Goal: Transaction & Acquisition: Purchase product/service

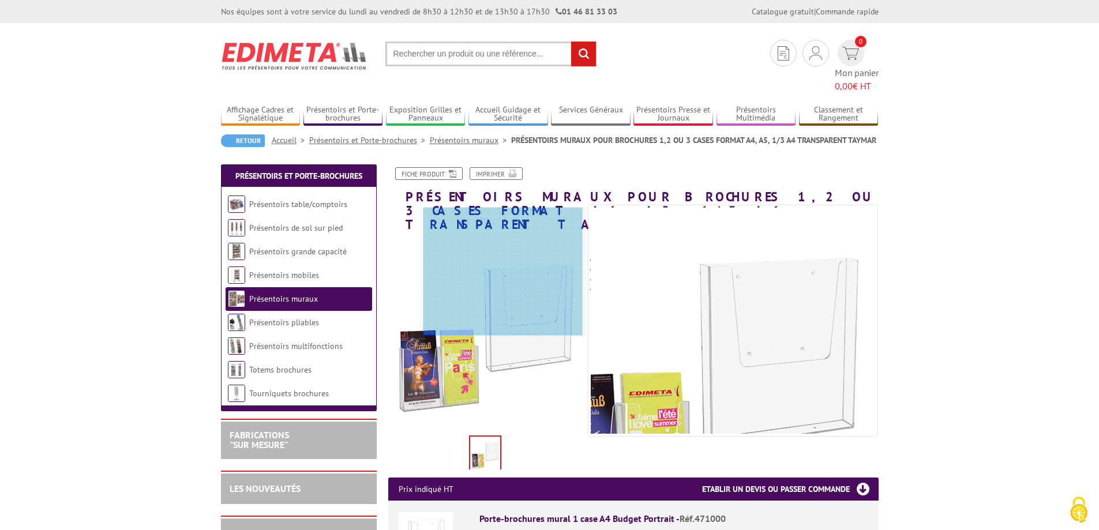
click at [536, 266] on div at bounding box center [502, 271] width 159 height 127
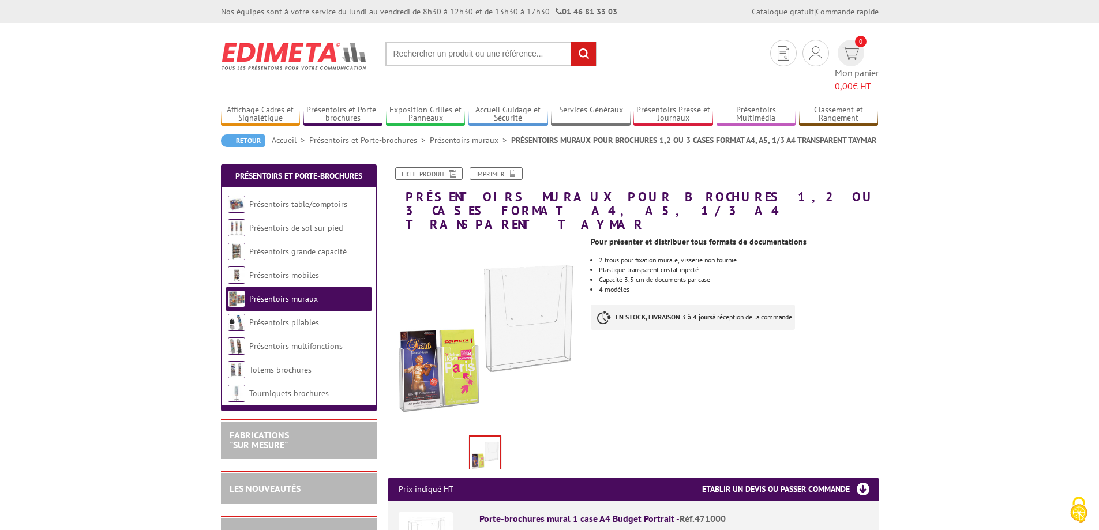
click at [800, 478] on h3 "Etablir un devis ou passer commande" at bounding box center [790, 489] width 177 height 23
click at [859, 478] on h3 "Etablir un devis ou passer commande" at bounding box center [790, 489] width 177 height 23
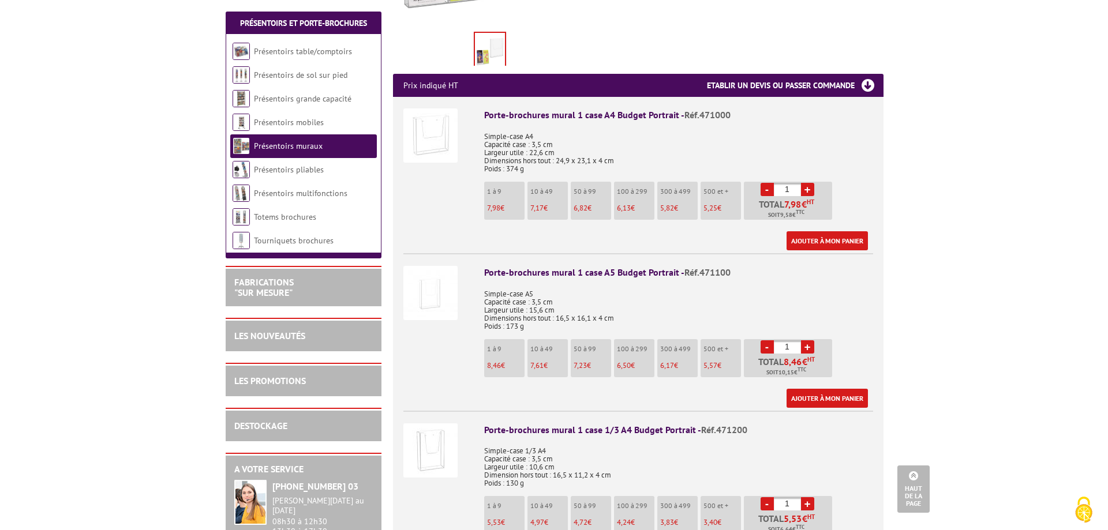
scroll to position [346, 0]
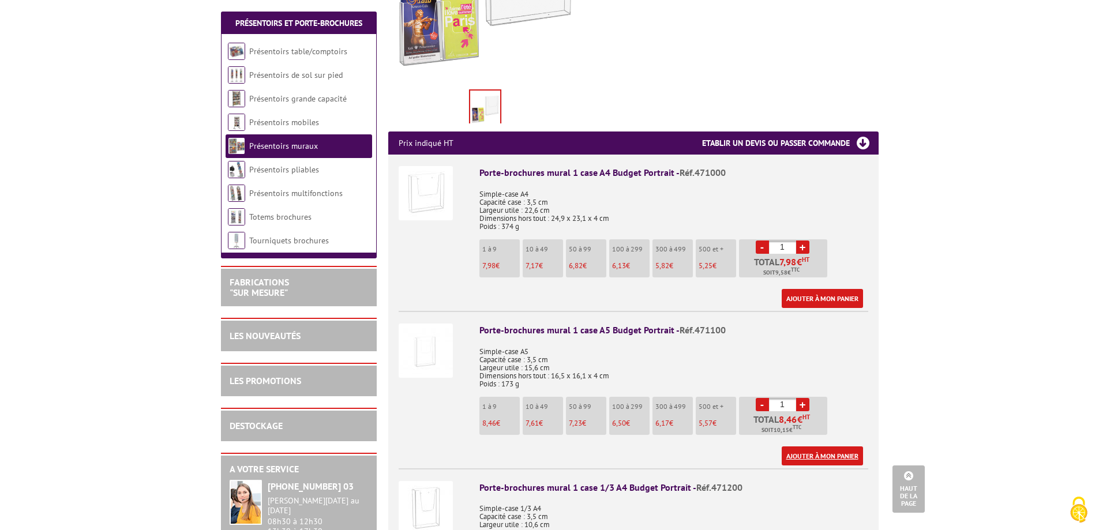
click at [830, 446] on link "Ajouter à mon panier" at bounding box center [822, 455] width 81 height 19
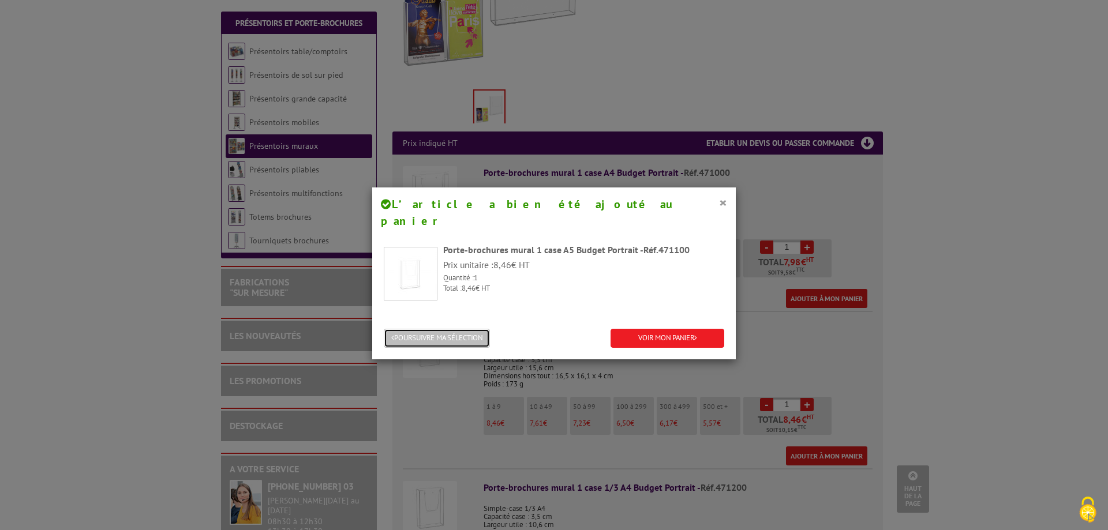
click at [447, 329] on button "POURSUIVRE MA SÉLECTION" at bounding box center [437, 338] width 106 height 19
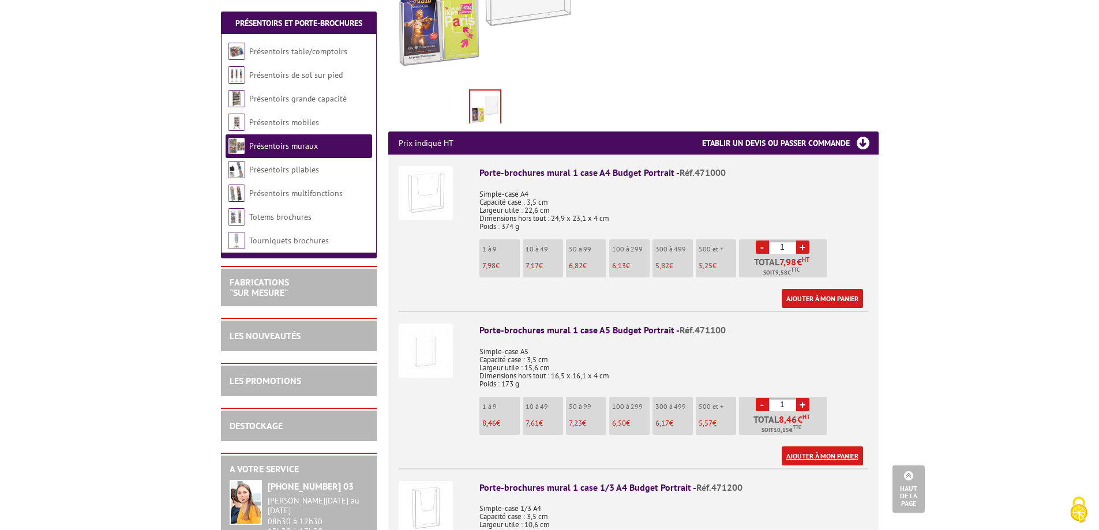
click at [823, 446] on link "Ajouter à mon panier" at bounding box center [822, 455] width 81 height 19
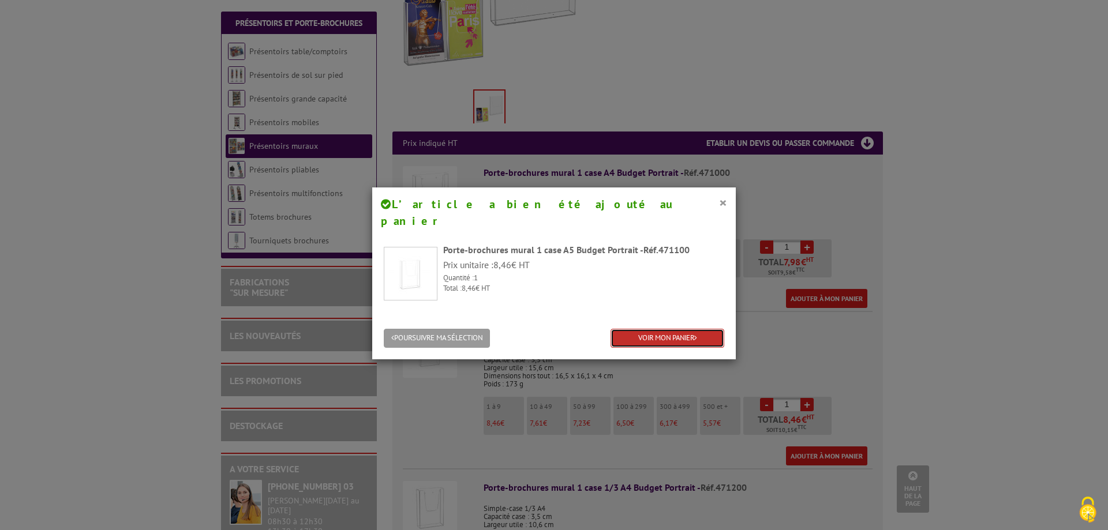
click at [652, 329] on link "VOIR MON PANIER" at bounding box center [667, 338] width 114 height 19
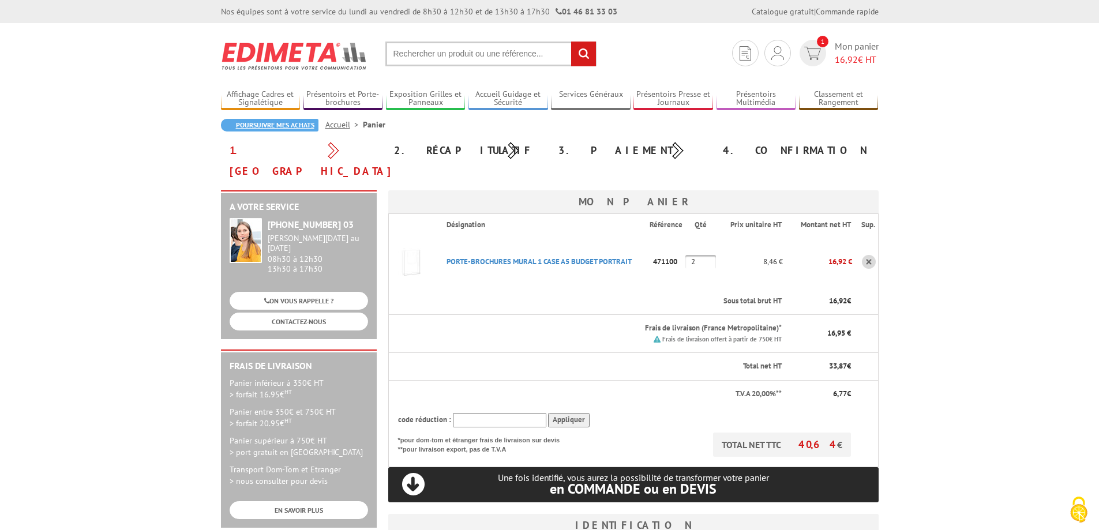
click at [256, 124] on link "Poursuivre mes achats" at bounding box center [269, 125] width 97 height 13
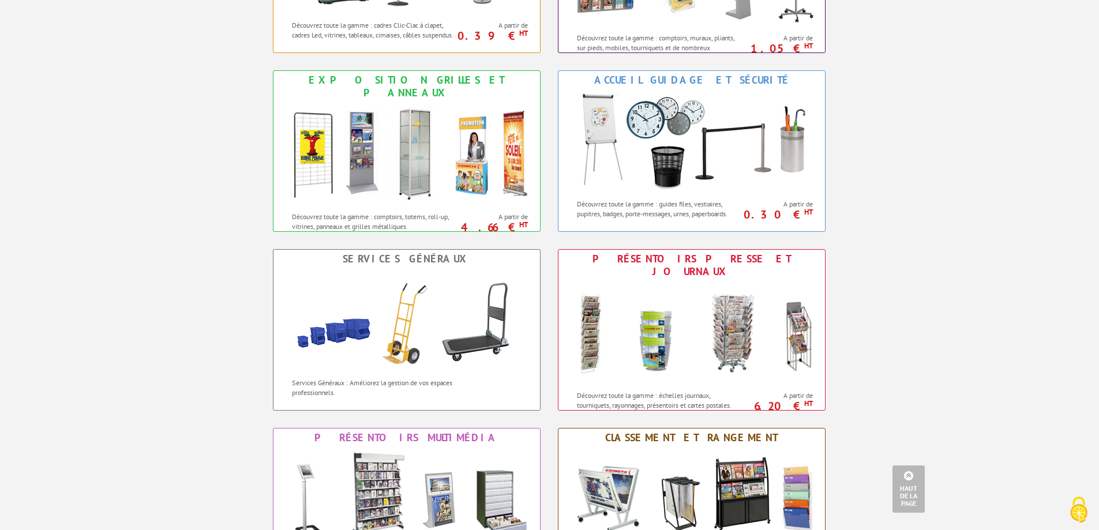
scroll to position [461, 0]
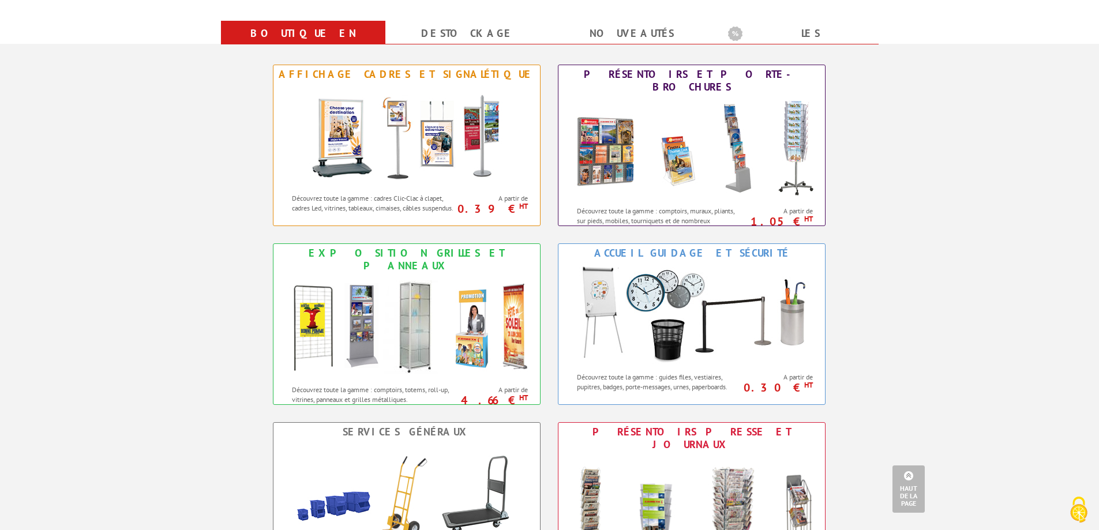
click at [326, 35] on link "Boutique en ligne" at bounding box center [303, 44] width 137 height 42
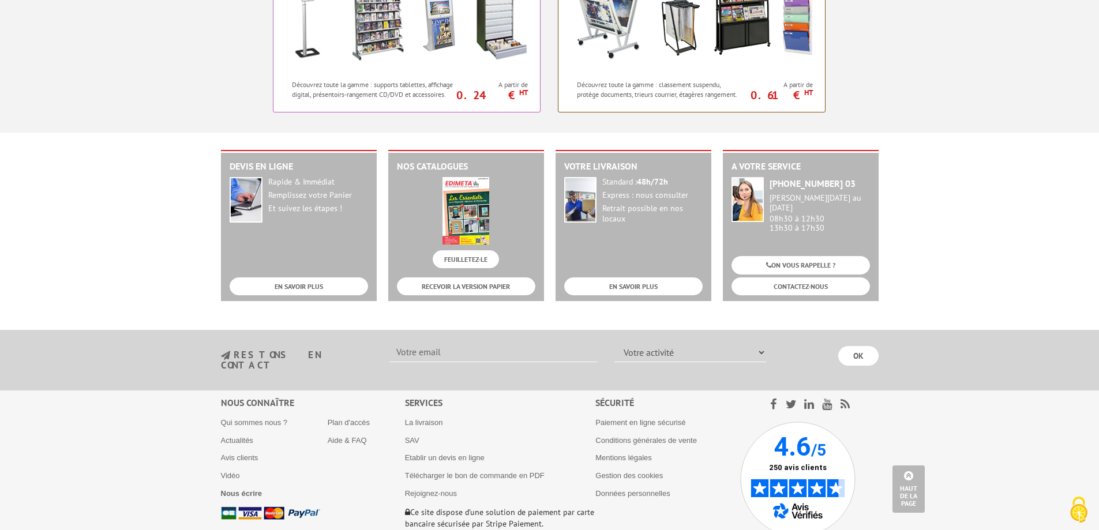
scroll to position [1169, 0]
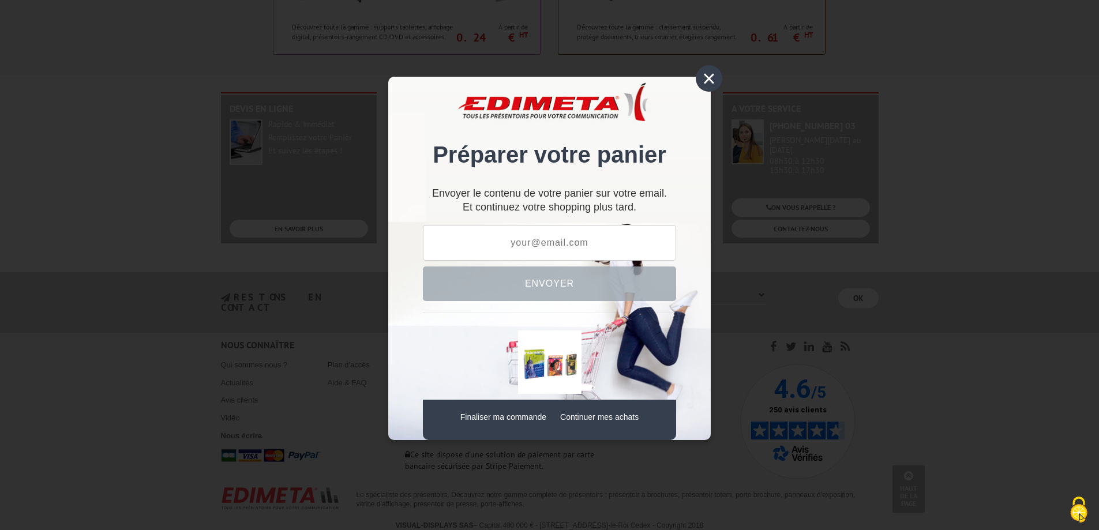
click at [610, 416] on link "Continuer mes achats" at bounding box center [599, 416] width 78 height 9
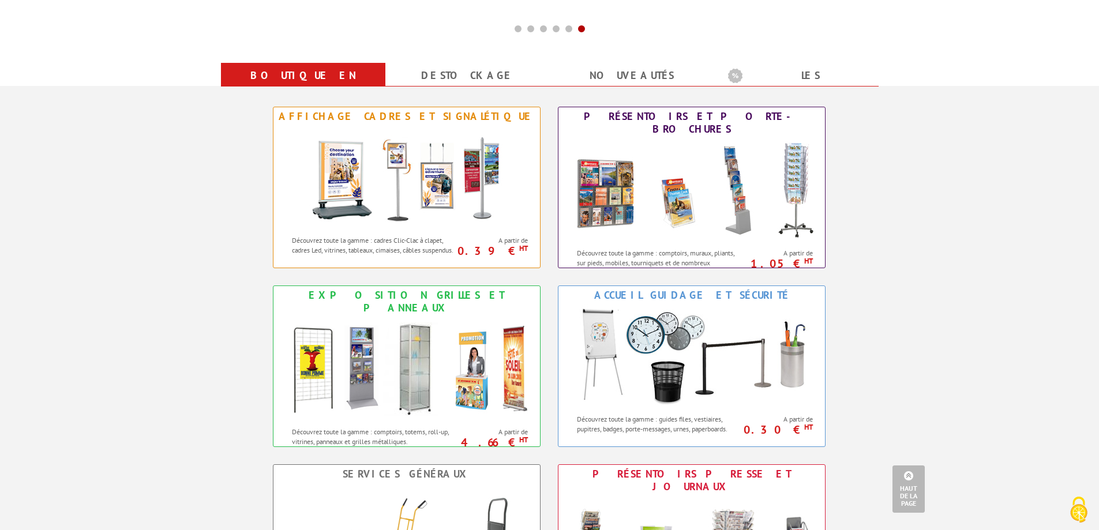
scroll to position [189, 0]
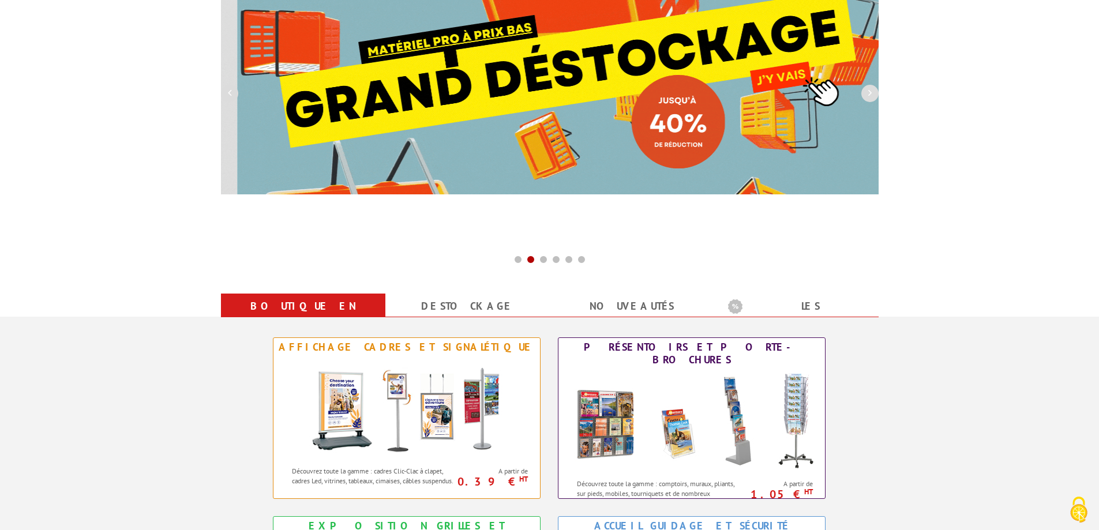
click at [435, 164] on img at bounding box center [566, 65] width 658 height 260
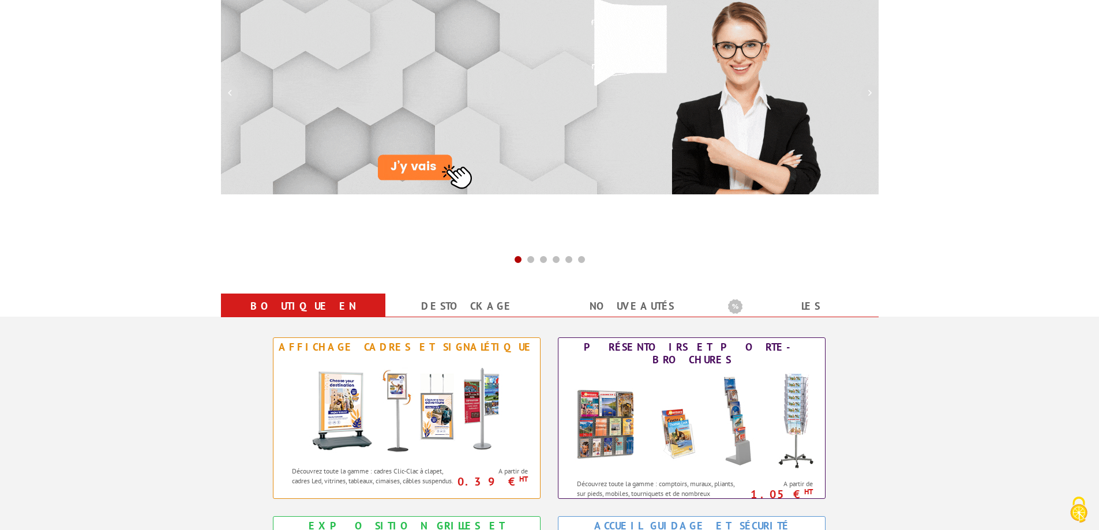
click at [435, 164] on img at bounding box center [550, 65] width 658 height 260
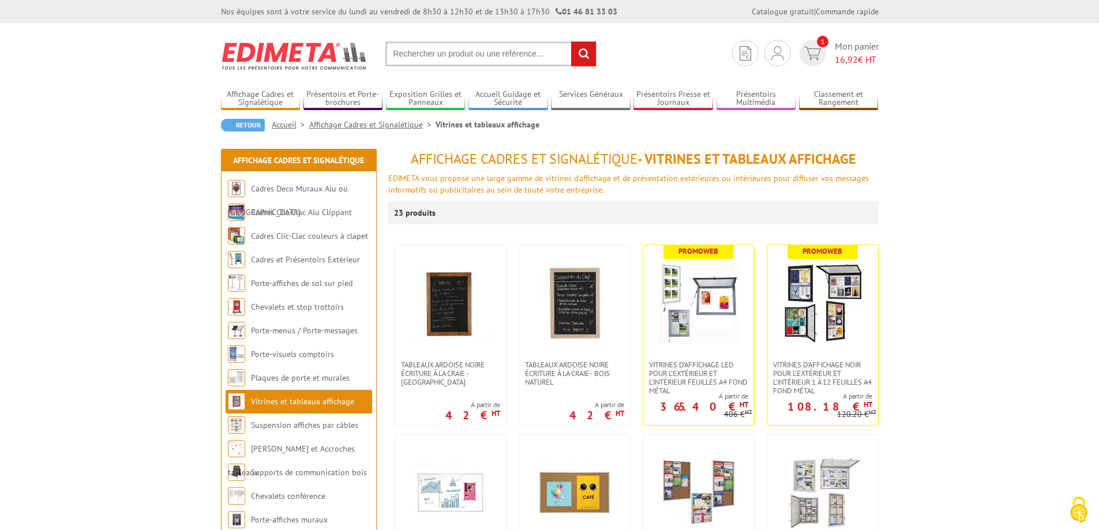
click at [432, 58] on input "text" at bounding box center [490, 54] width 211 height 25
click at [419, 59] on input "text" at bounding box center [490, 54] width 211 height 25
click at [423, 55] on input "text" at bounding box center [490, 54] width 211 height 25
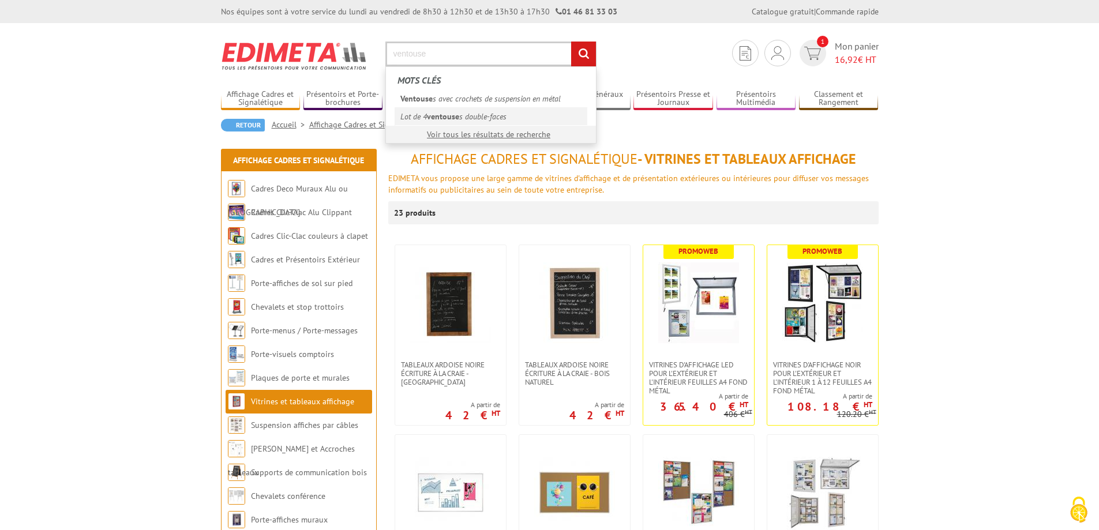
type input "ventouse"
click at [480, 117] on link "Lot de 4 ventouse s double-faces" at bounding box center [491, 116] width 193 height 18
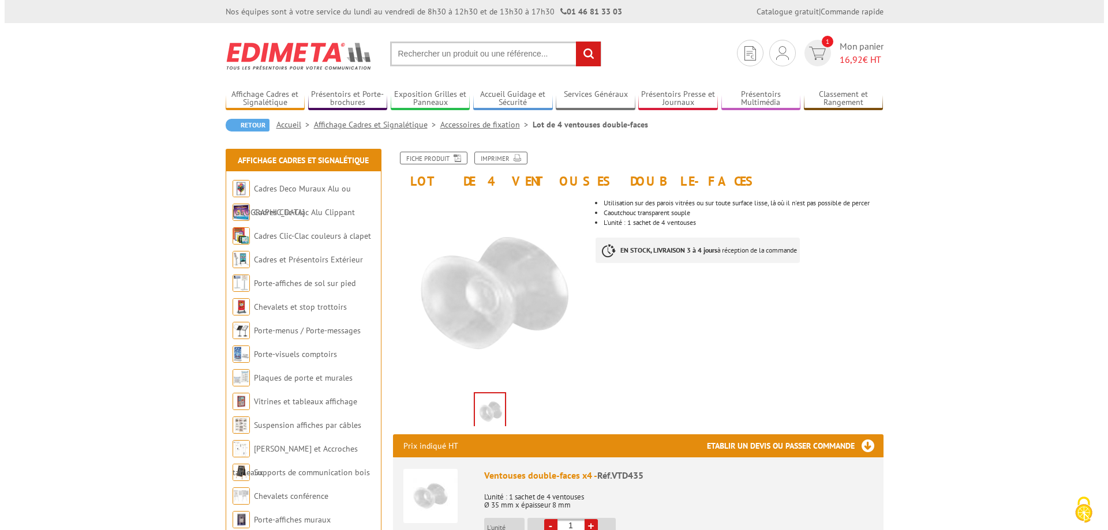
scroll to position [231, 0]
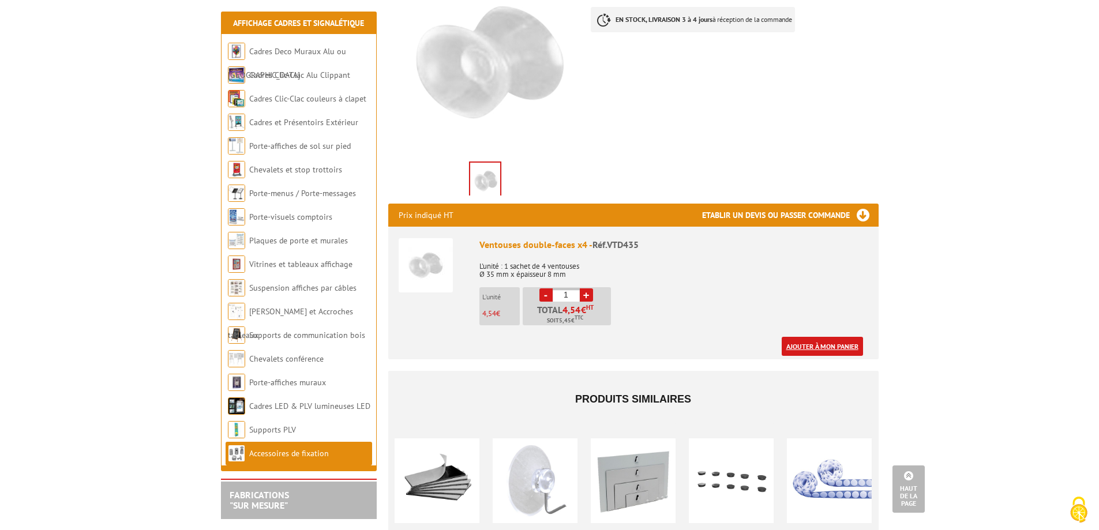
click at [822, 350] on link "Ajouter à mon panier" at bounding box center [822, 346] width 81 height 19
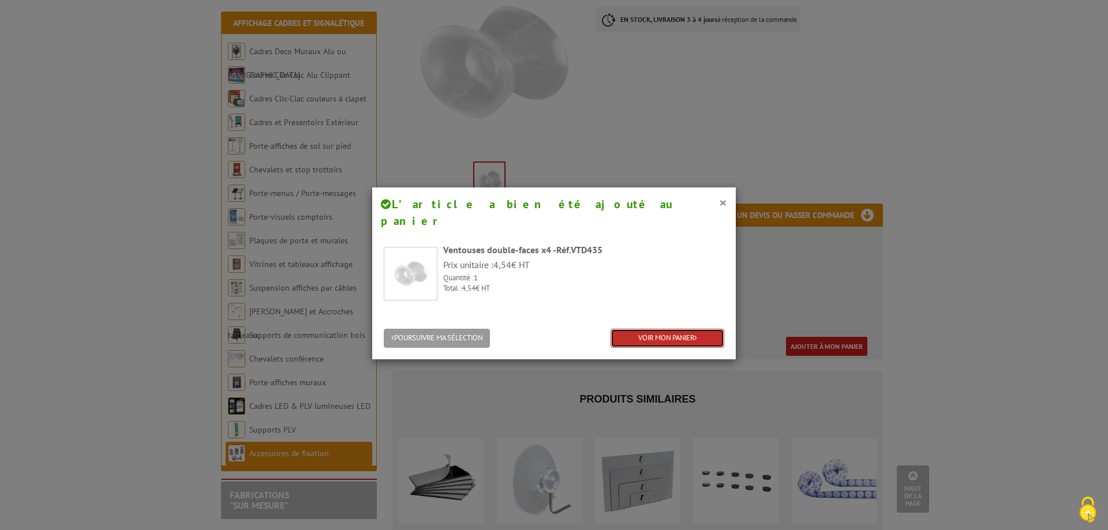
click at [650, 329] on link "VOIR MON PANIER" at bounding box center [667, 338] width 114 height 19
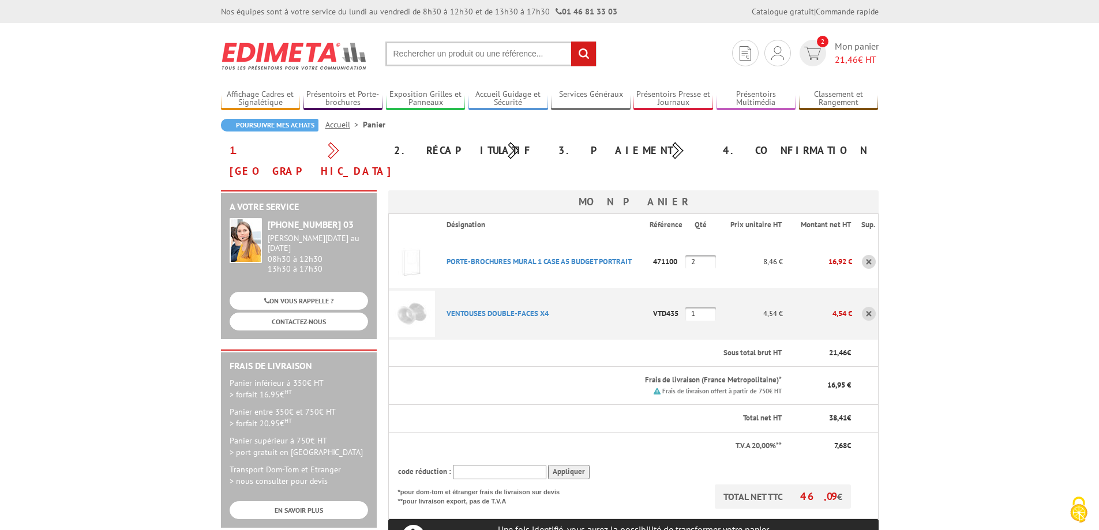
scroll to position [173, 0]
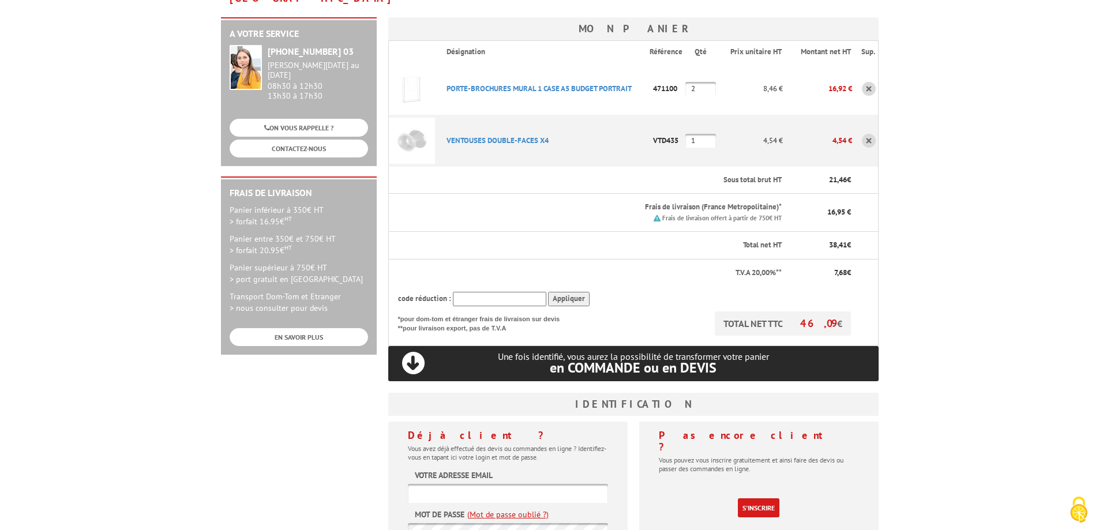
click at [418, 470] on label "Votre adresse email" at bounding box center [454, 476] width 78 height 12
click at [446, 470] on label "Votre adresse email" at bounding box center [454, 476] width 78 height 12
click at [416, 470] on label "Votre adresse email" at bounding box center [454, 476] width 78 height 12
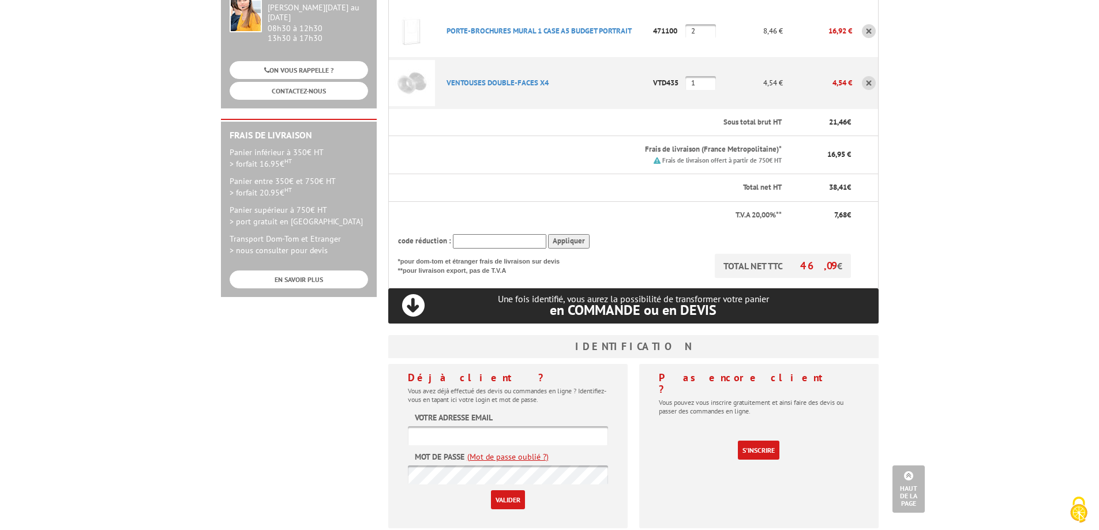
scroll to position [288, 0]
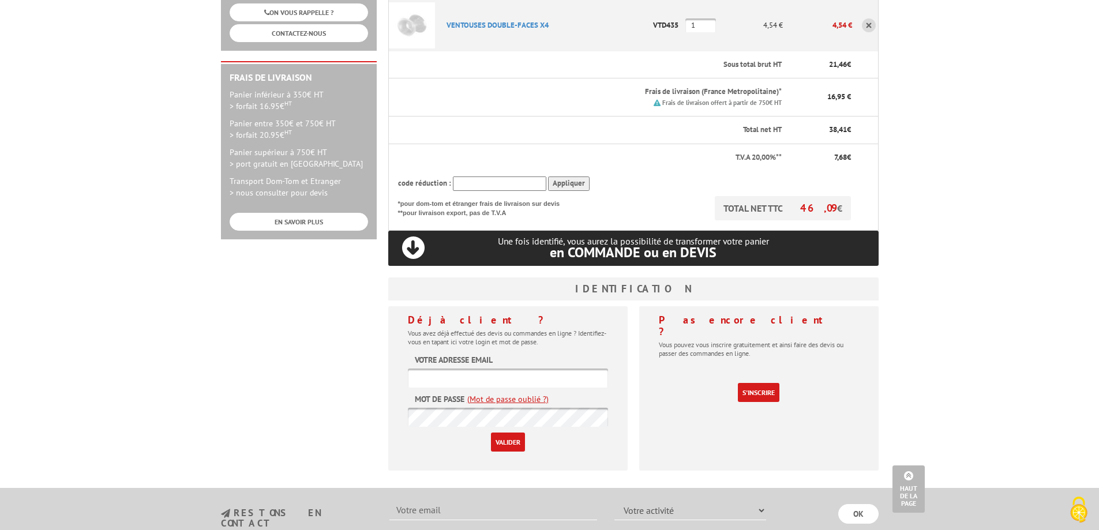
click at [487, 354] on label "Votre adresse email" at bounding box center [454, 360] width 78 height 12
click at [457, 354] on label "Votre adresse email" at bounding box center [454, 360] width 78 height 12
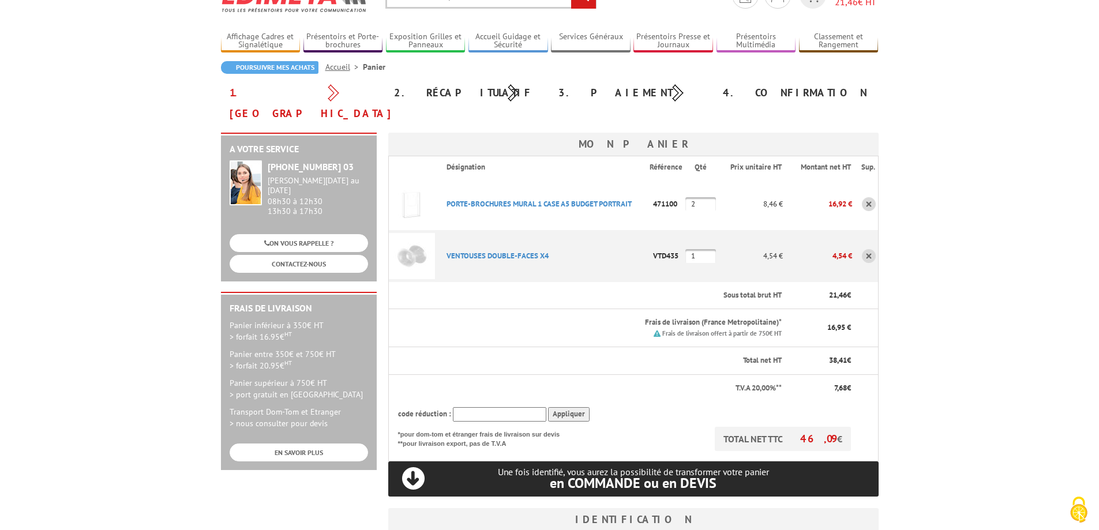
scroll to position [173, 0]
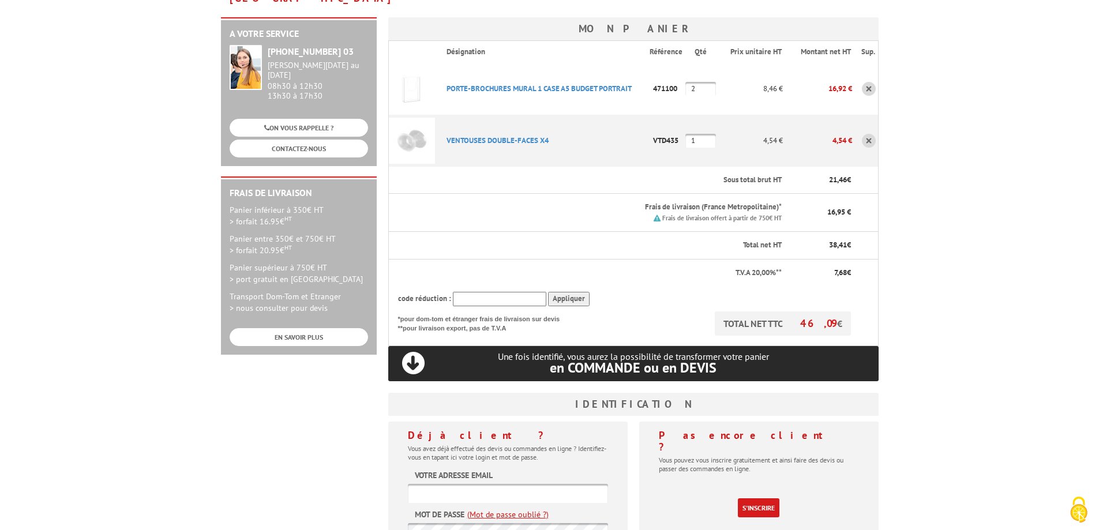
click at [708, 134] on input "1" at bounding box center [700, 141] width 31 height 14
type input "2"
click at [508, 470] on form "Votre adresse email Mot de passe (Mot de passe oublié ?) Valider" at bounding box center [508, 518] width 200 height 97
click at [440, 470] on label "Votre adresse email" at bounding box center [454, 476] width 78 height 12
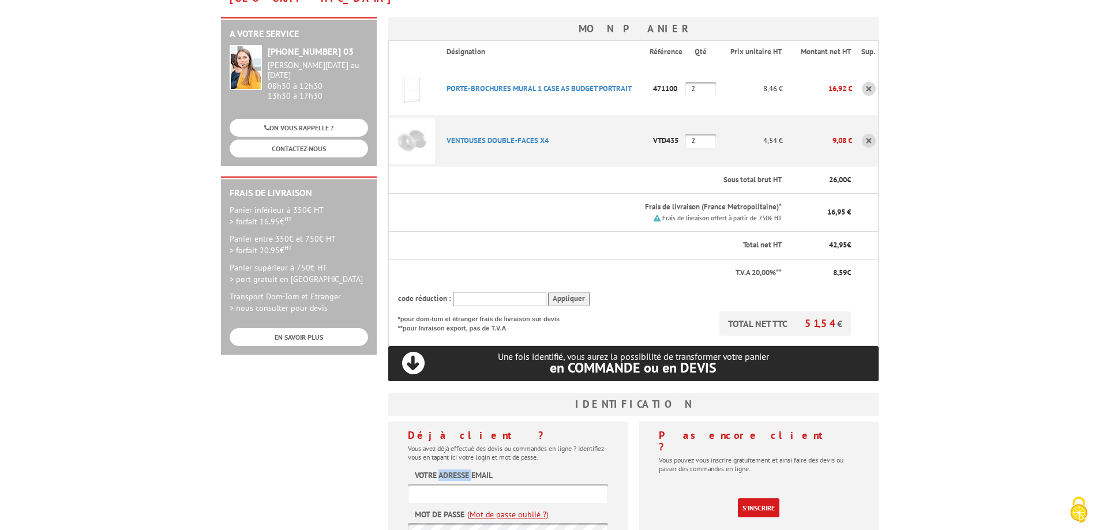
click at [440, 470] on label "Votre adresse email" at bounding box center [454, 476] width 78 height 12
click at [427, 470] on label "Votre adresse email" at bounding box center [454, 476] width 78 height 12
click at [504, 470] on form "Votre adresse email Mot de passe (Mot de passe oublié ?) Valider" at bounding box center [508, 518] width 200 height 97
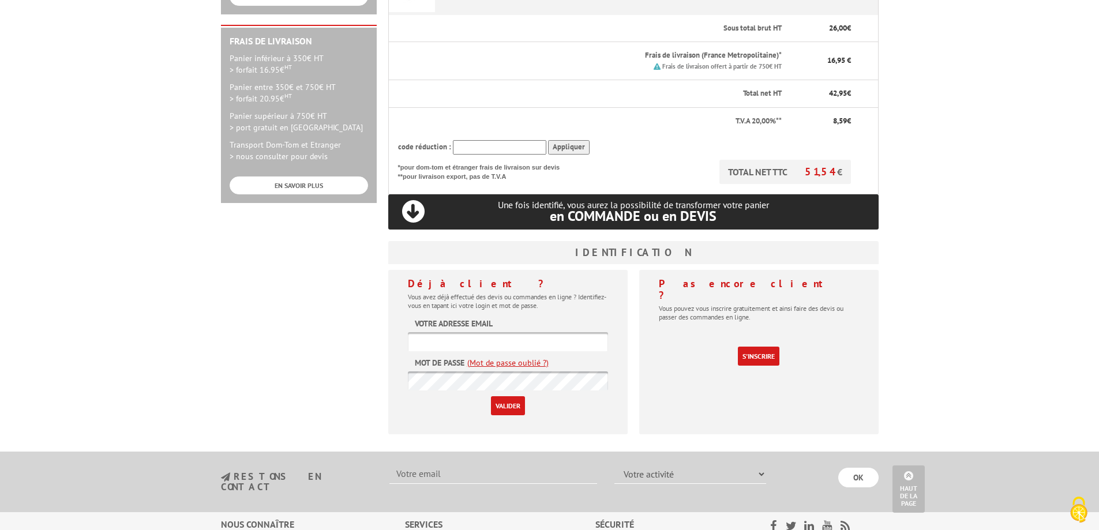
scroll to position [336, 0]
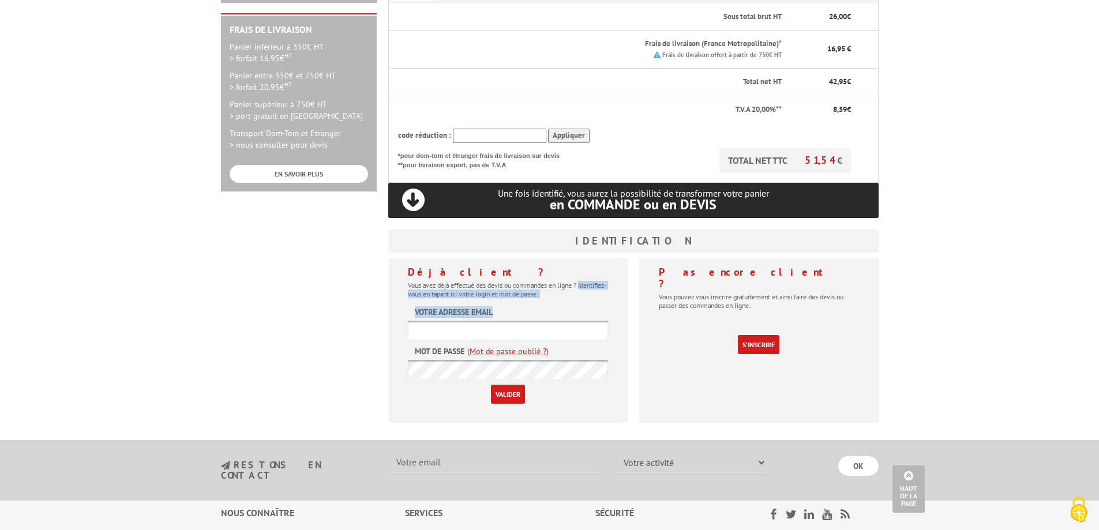
drag, startPoint x: 517, startPoint y: 288, endPoint x: 385, endPoint y: 277, distance: 132.6
click at [392, 277] on div "Déjà client ? Vous avez déjà effectué des devis ou commandes en ligne ? Identif…" at bounding box center [507, 340] width 239 height 164
click at [759, 335] on link "S'inscrire" at bounding box center [759, 344] width 42 height 19
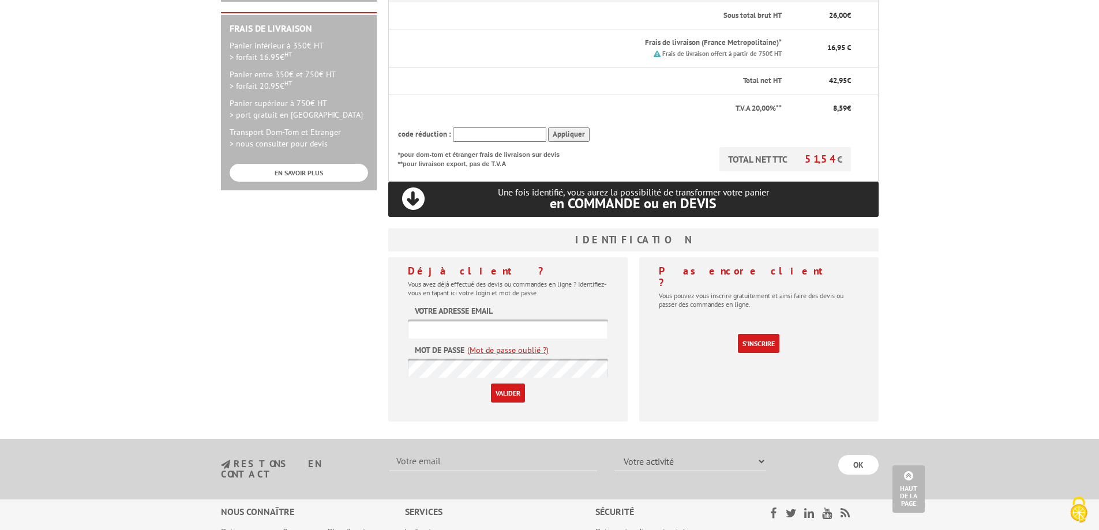
click at [469, 344] on link "(Mot de passe oublié ?)" at bounding box center [507, 350] width 81 height 12
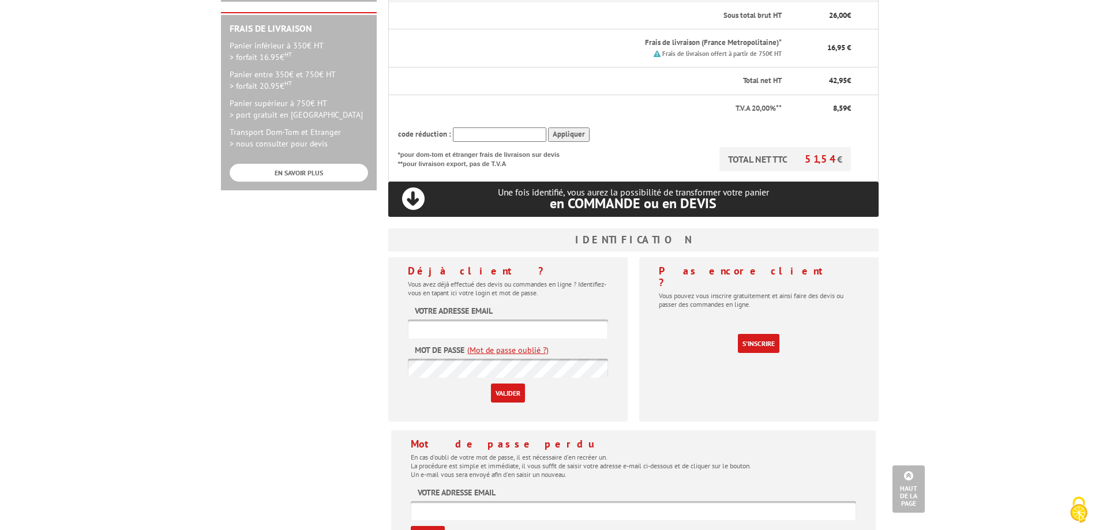
click at [500, 344] on link "(Mot de passe oublié ?)" at bounding box center [507, 350] width 81 height 12
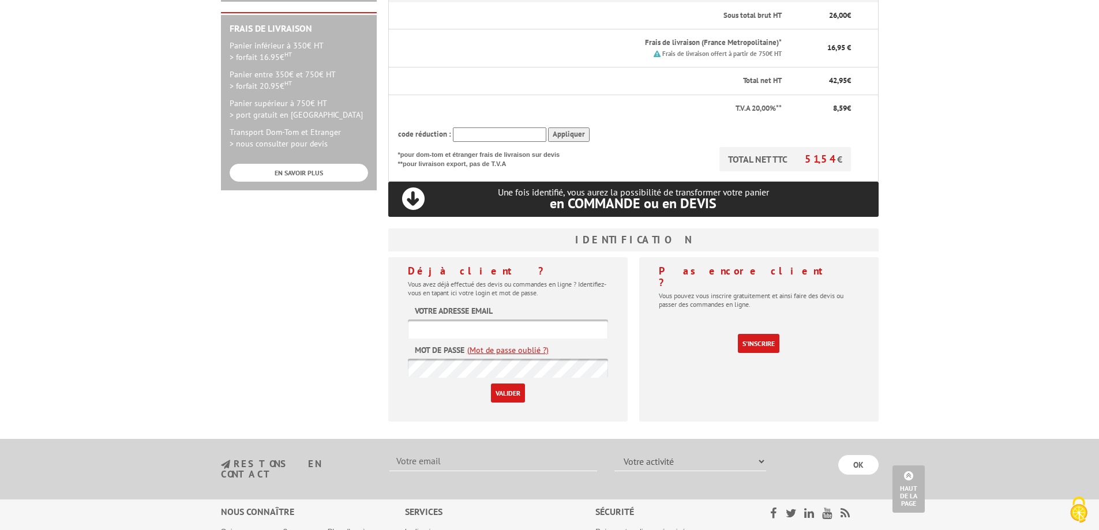
click at [446, 320] on input "text" at bounding box center [508, 329] width 200 height 19
type input "versailles@oise.com"
click at [491, 384] on input "Valider" at bounding box center [508, 393] width 34 height 19
click at [527, 344] on link "(Mot de passe oublié ?)" at bounding box center [507, 350] width 81 height 12
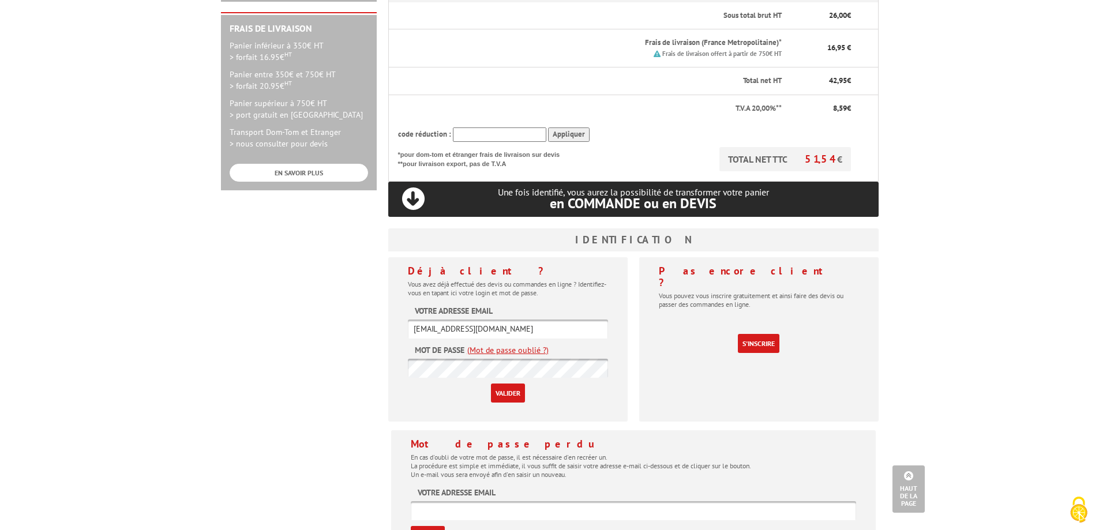
click at [422, 526] on input "Valider" at bounding box center [428, 535] width 34 height 19
click at [441, 487] on label "Votre adresse email" at bounding box center [457, 493] width 78 height 12
click at [435, 487] on label "Votre adresse email" at bounding box center [457, 493] width 78 height 12
click at [435, 501] on input "text" at bounding box center [633, 510] width 445 height 19
type input "versailles@oise.com"
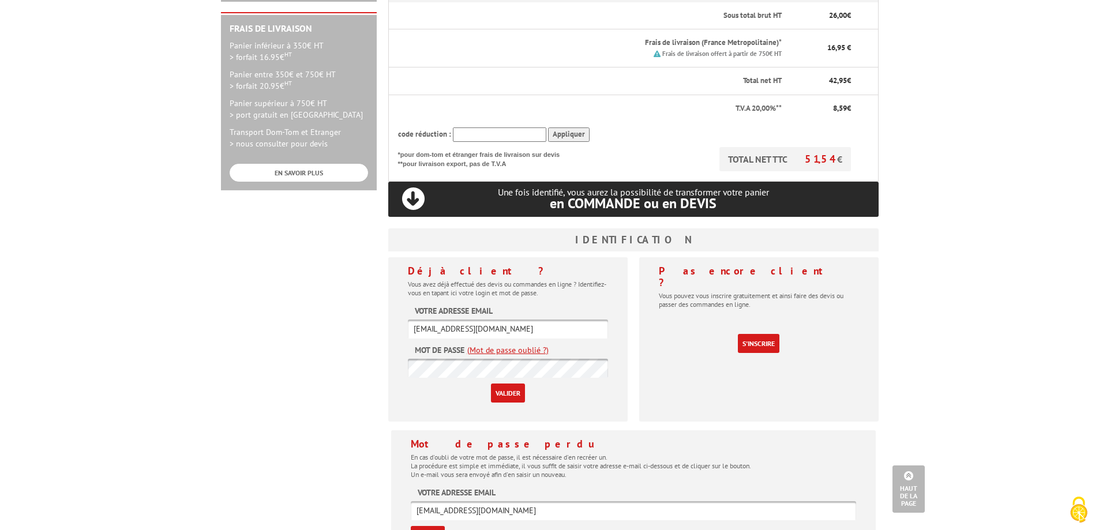
click at [411, 526] on input "Valider" at bounding box center [428, 535] width 34 height 19
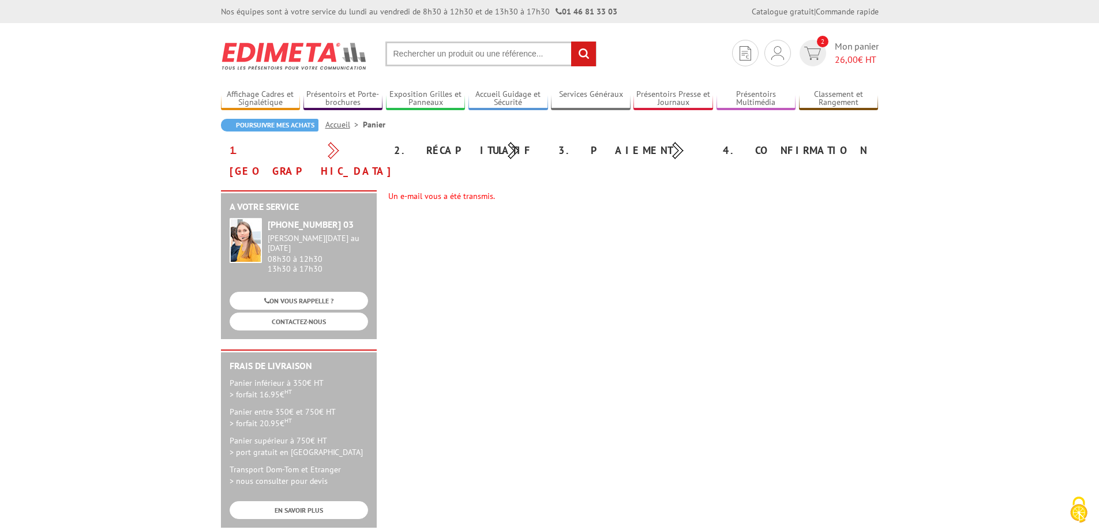
click at [267, 144] on div "1. [GEOGRAPHIC_DATA]" at bounding box center [303, 161] width 164 height 42
click at [416, 190] on div "Un e-mail vous a été transmis." at bounding box center [633, 196] width 490 height 12
click at [373, 125] on li "Panier" at bounding box center [374, 125] width 22 height 12
click at [478, 152] on div "2. Récapitulatif" at bounding box center [467, 150] width 164 height 21
click at [468, 190] on div "Un e-mail vous a été transmis." at bounding box center [633, 196] width 490 height 12
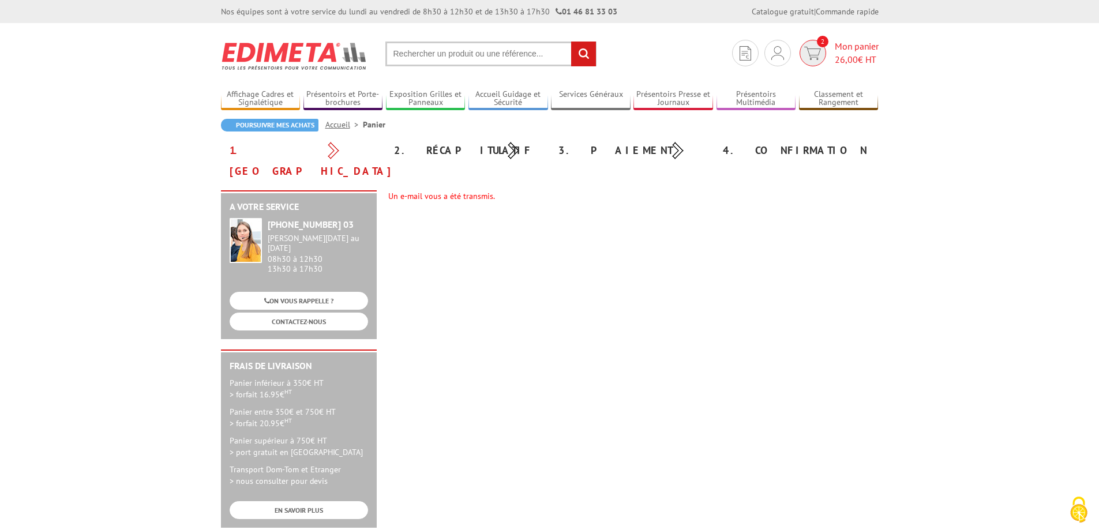
click at [842, 48] on span "Mon panier 26,00 € HT" at bounding box center [857, 53] width 44 height 27
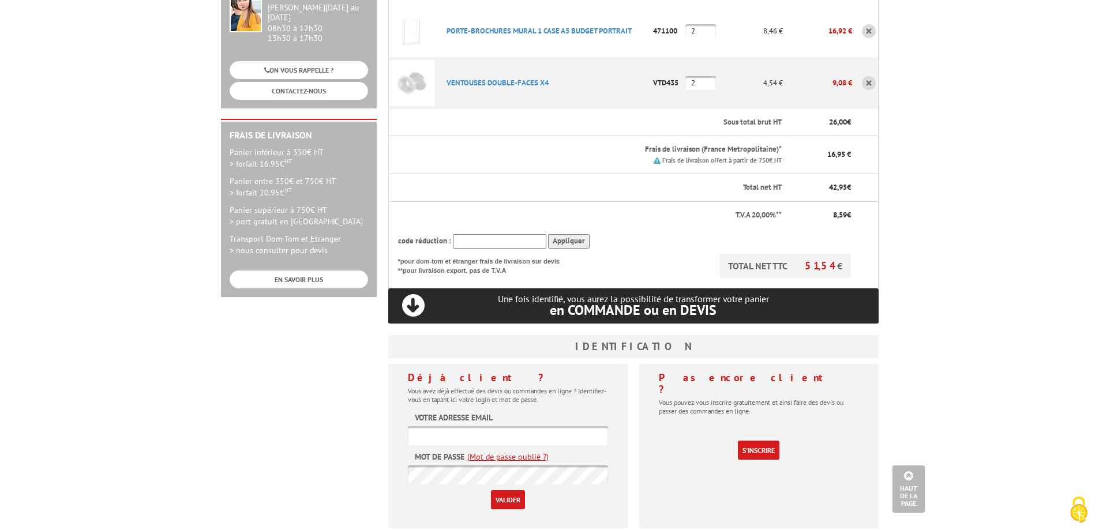
scroll to position [346, 0]
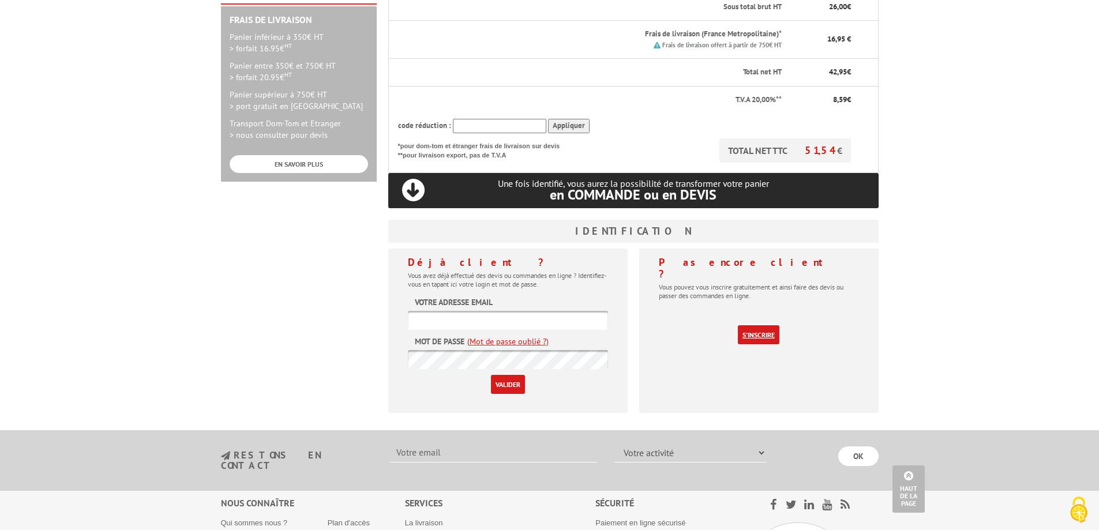
click at [762, 325] on link "S'inscrire" at bounding box center [759, 334] width 42 height 19
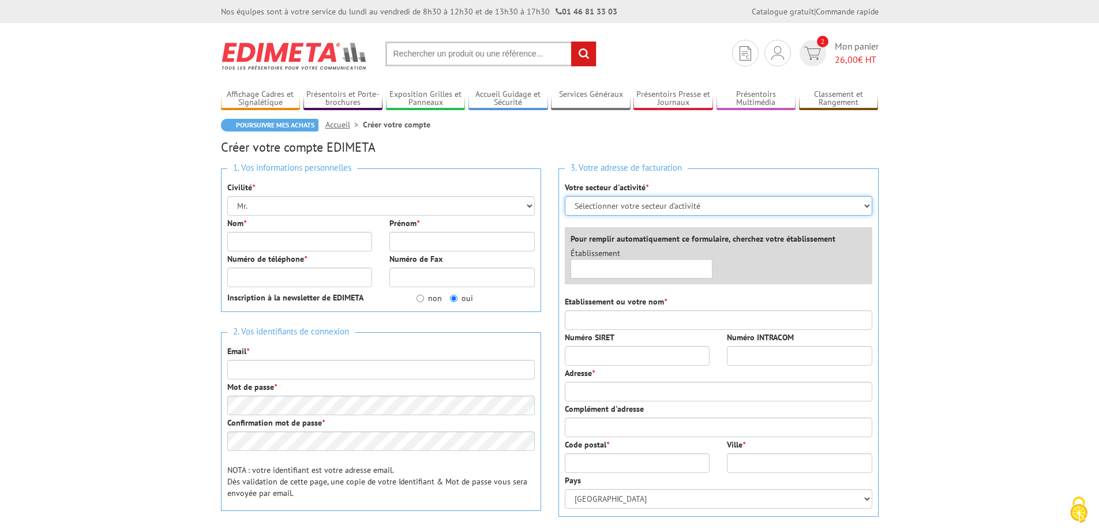
click at [868, 204] on select "Sélectionner votre secteur d'activité Administrations et collectivités Magasins…" at bounding box center [718, 206] width 307 height 20
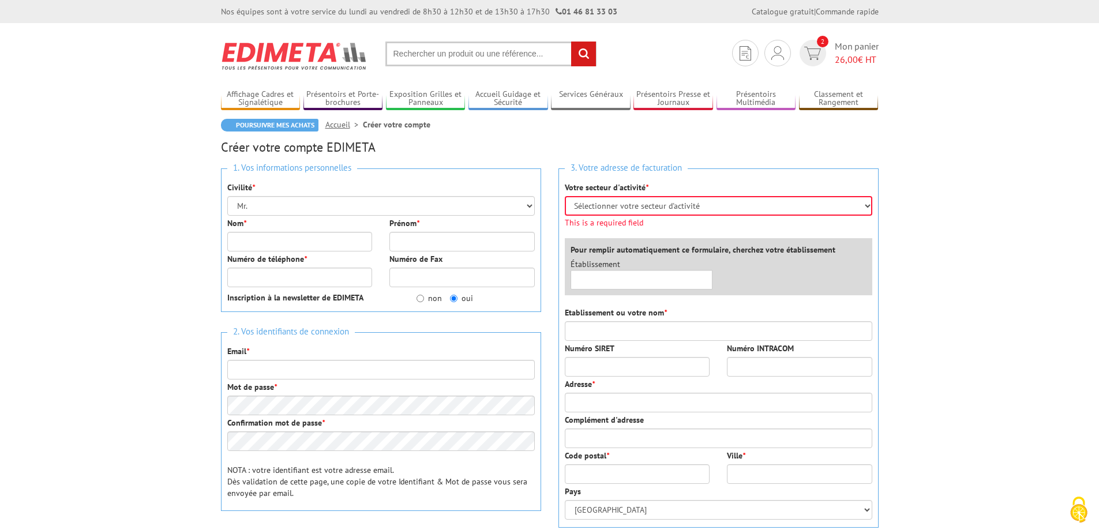
click at [1070, 216] on body "Nos équipes sont à votre service du lundi au vendredi de 8h30 à 12h30 et de 13h…" at bounding box center [549, 488] width 1099 height 976
click at [261, 126] on link "Poursuivre mes achats" at bounding box center [269, 125] width 97 height 13
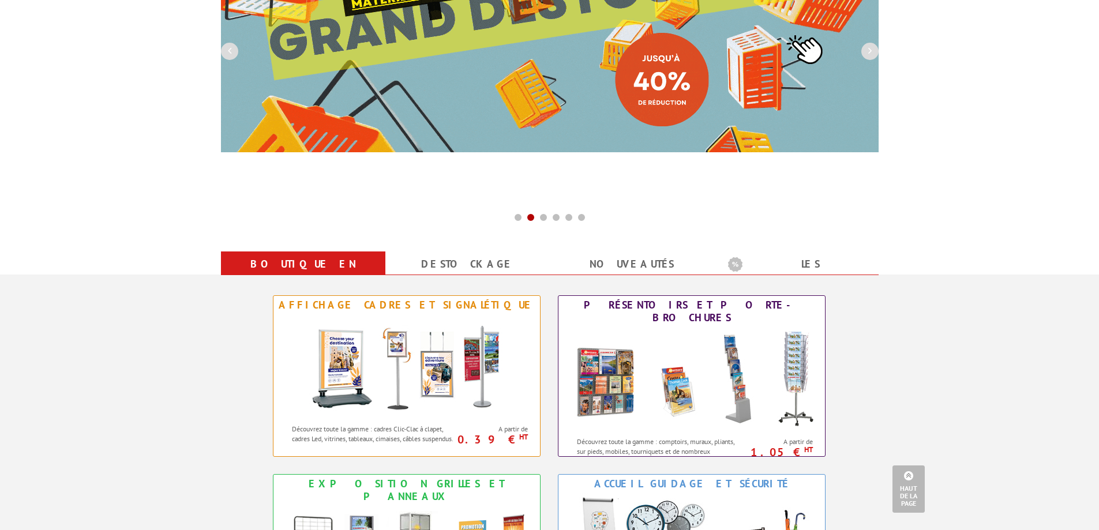
scroll to position [173, 0]
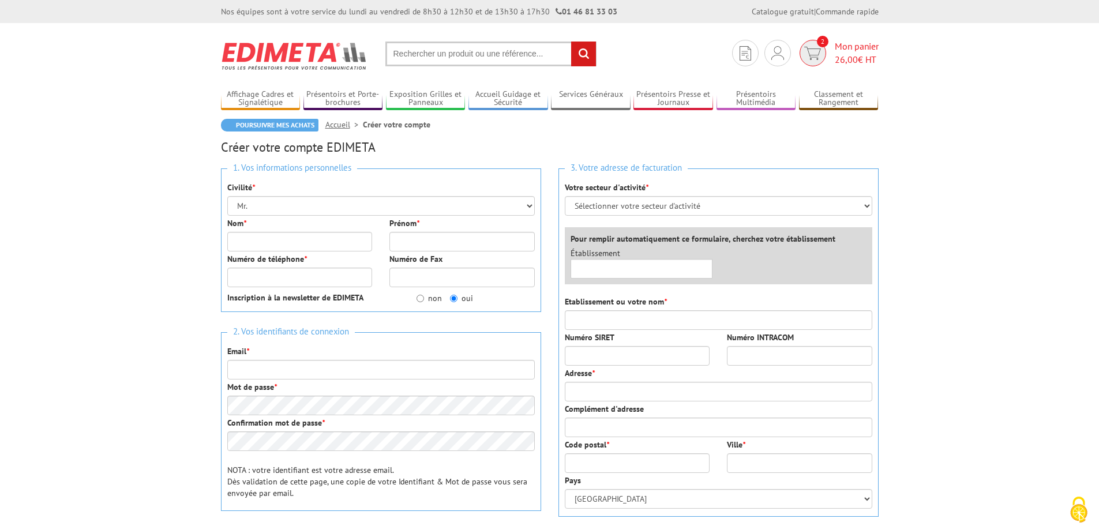
click at [856, 46] on span "Mon panier 26,00 € HT" at bounding box center [857, 53] width 44 height 27
